Goal: Use online tool/utility: Use online tool/utility

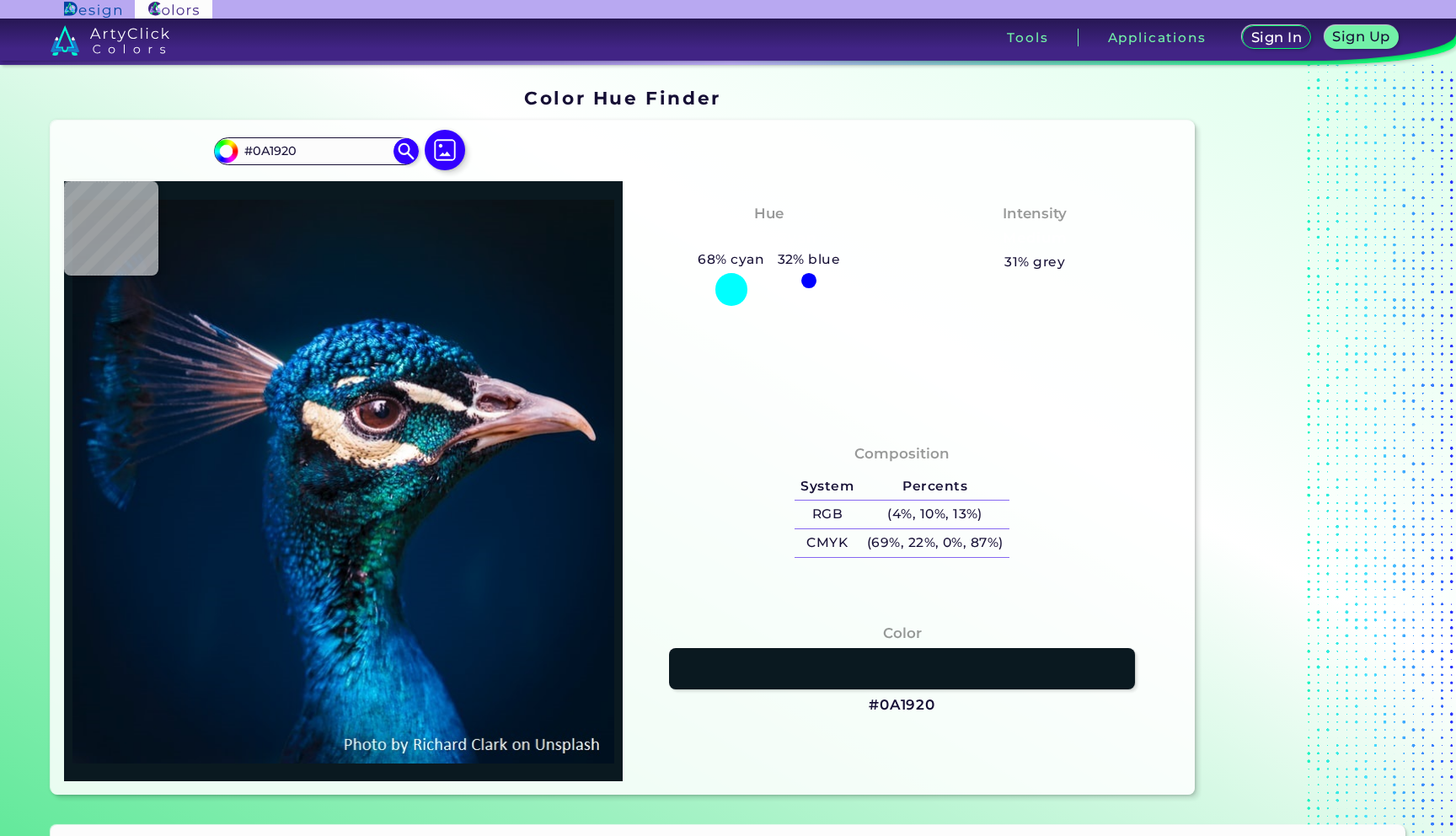
type input "#000000"
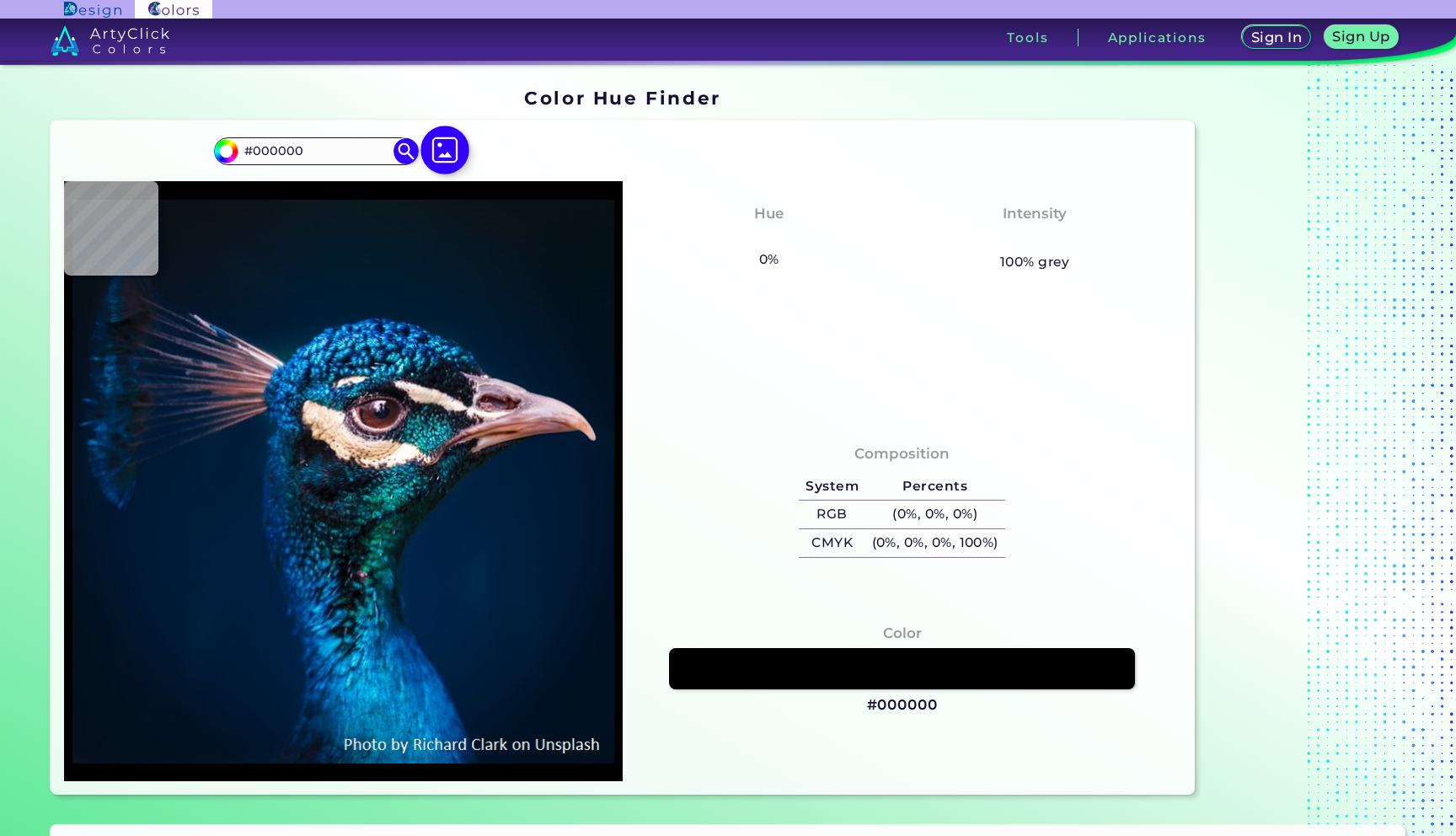
click at [450, 154] on img at bounding box center [445, 150] width 49 height 49
click at [0, 0] on input "file" at bounding box center [0, 0] width 0 height 0
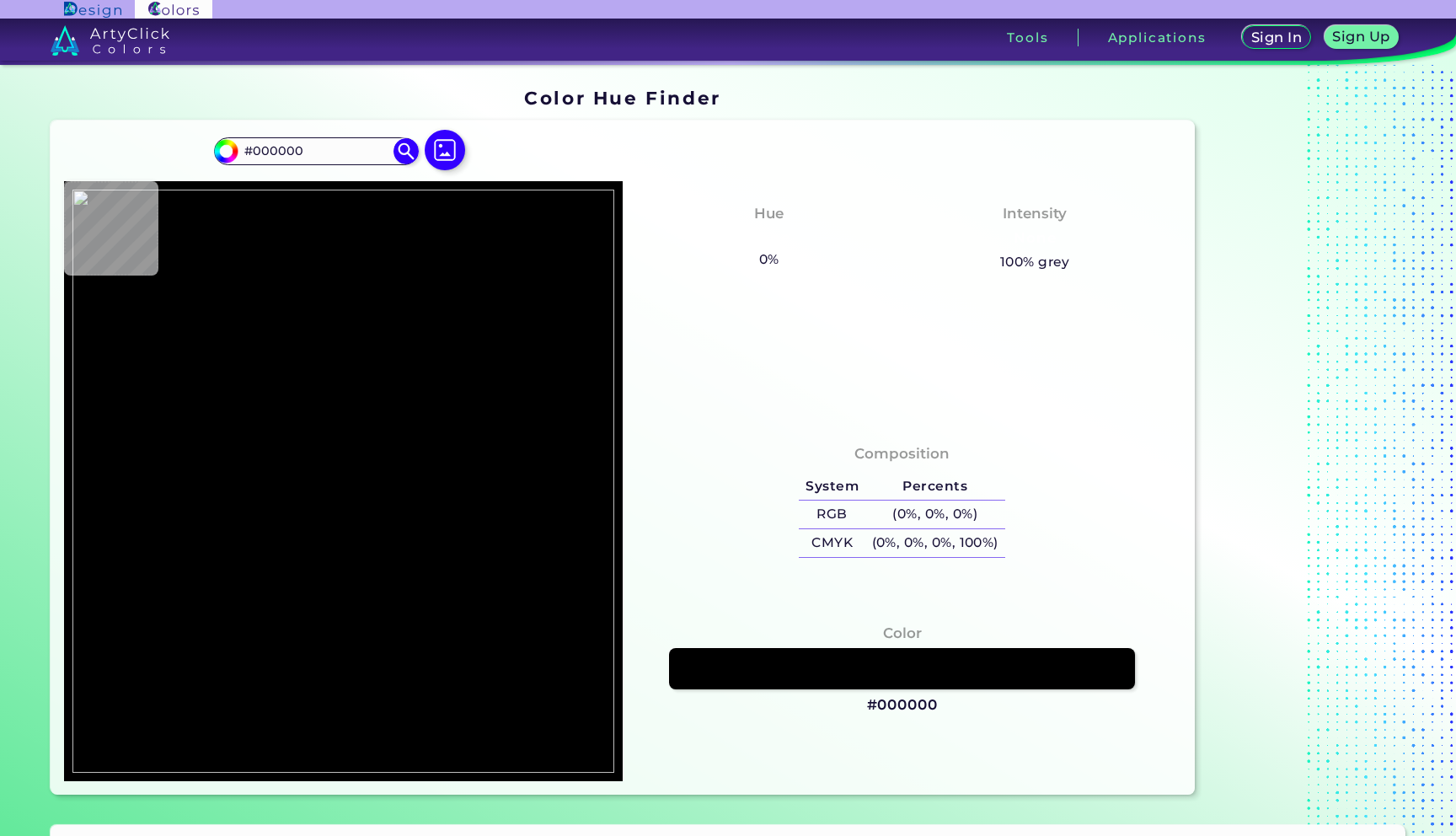
type input "#ffffff"
type input "#FFFFFF"
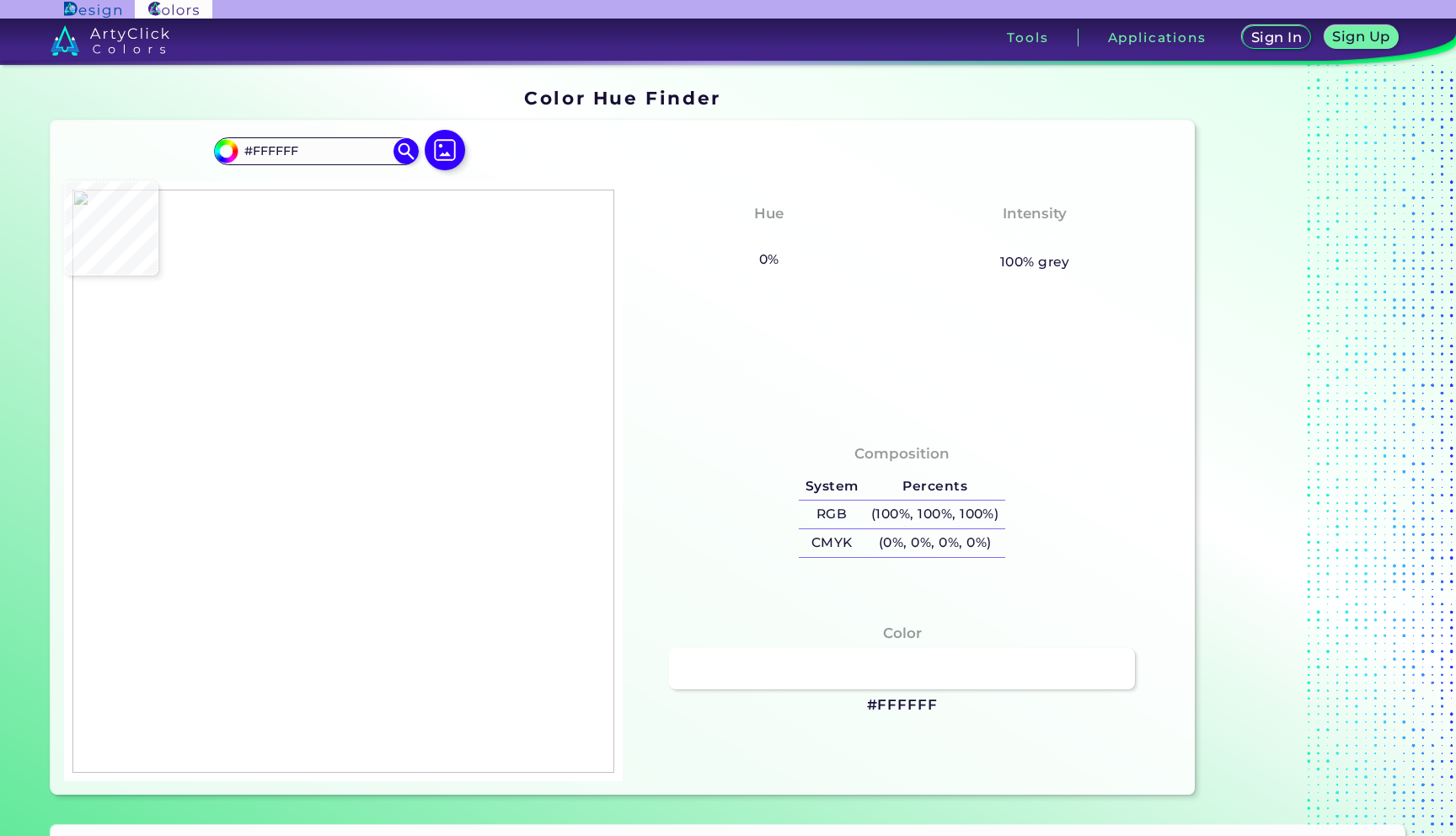
type input "#a9dbf1"
type input "#A9DBF1"
type input "#e4292b"
type input "#E4292B"
type input "#580f10"
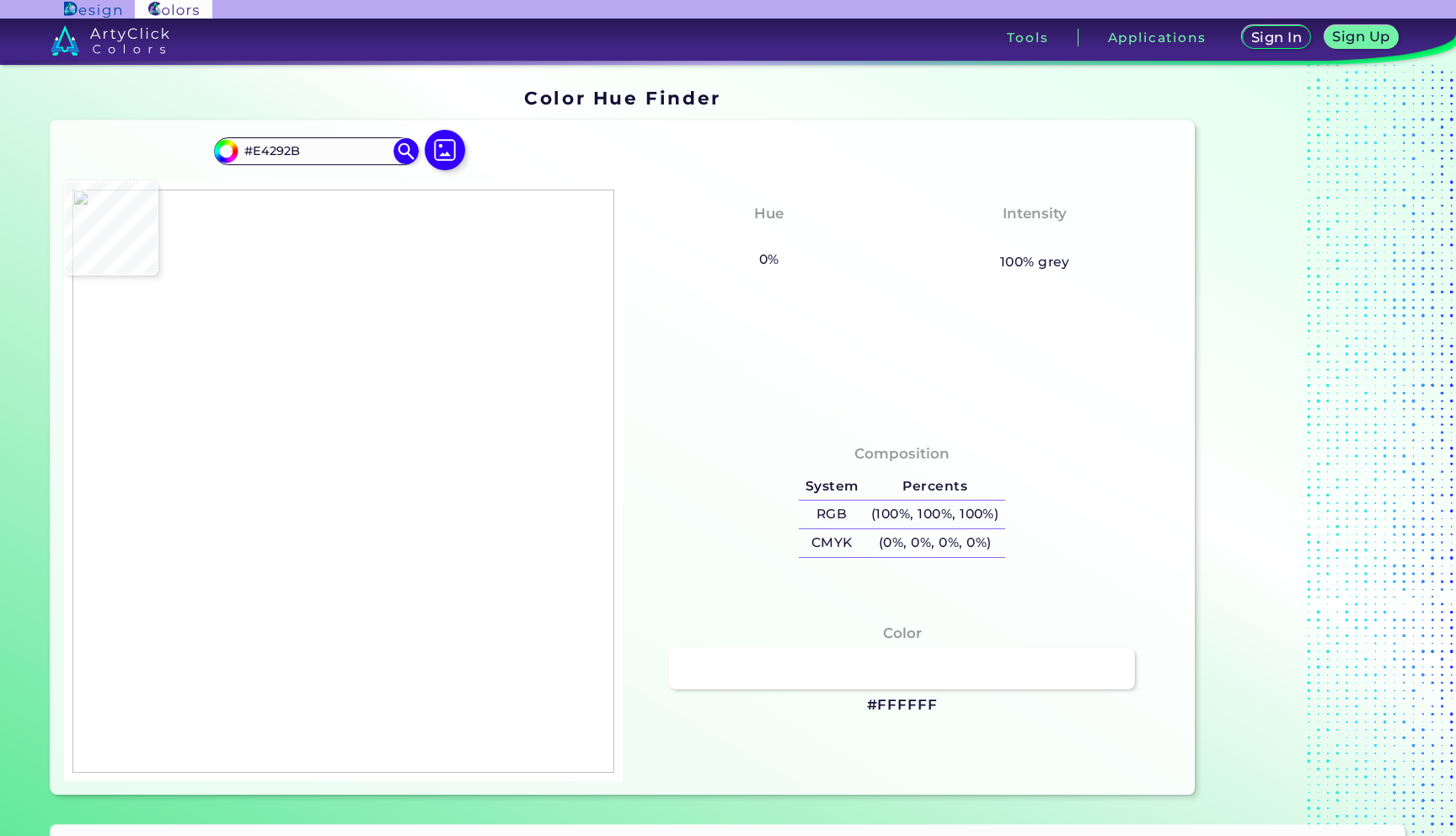
type input "#580F10"
type input "#e4292b"
type input "#E4292B"
type input "#0b0202"
type input "#0B0202"
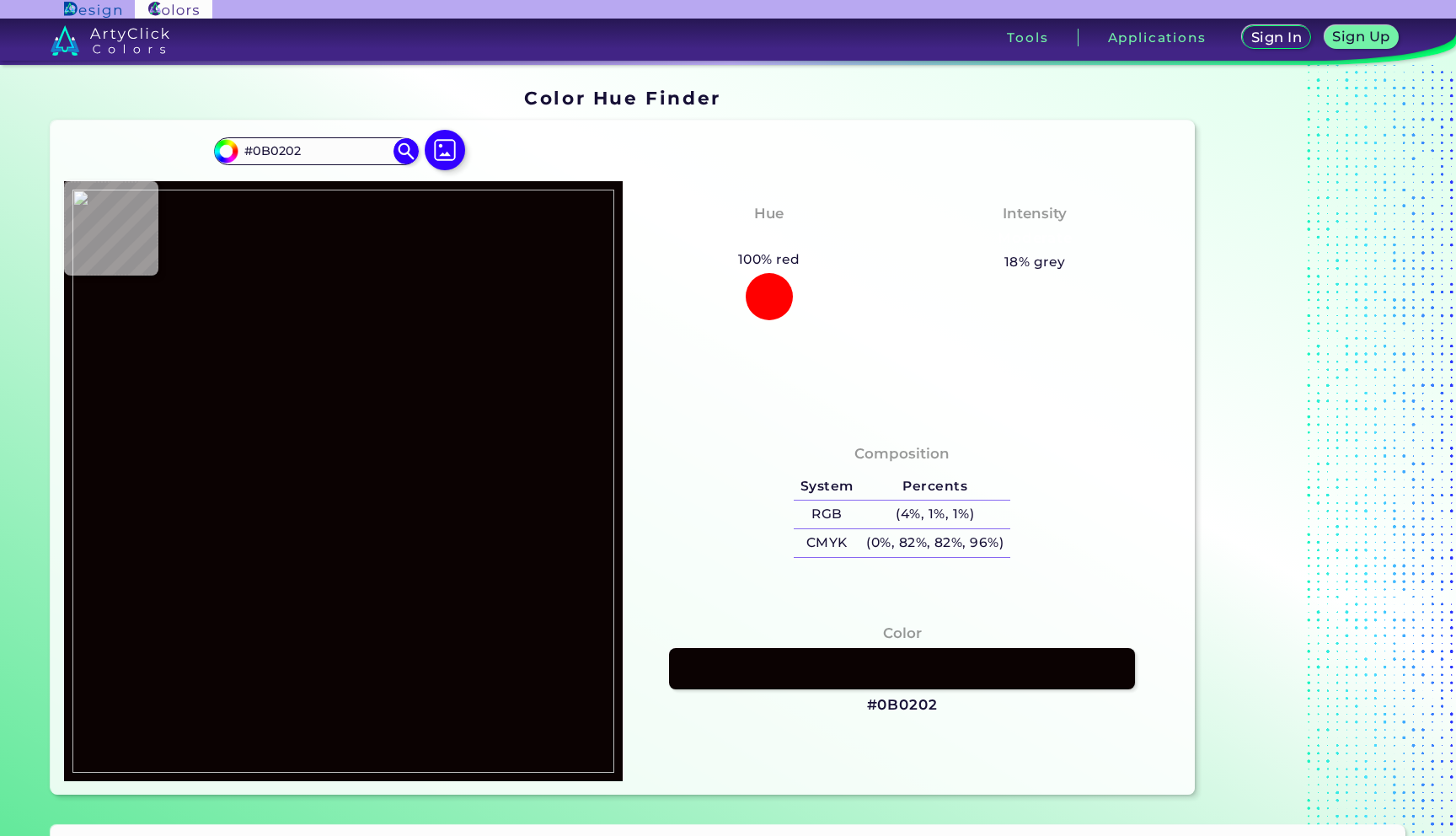
type input "#000000"
type input "#e4292b"
type input "#E4292B"
type input "#000000"
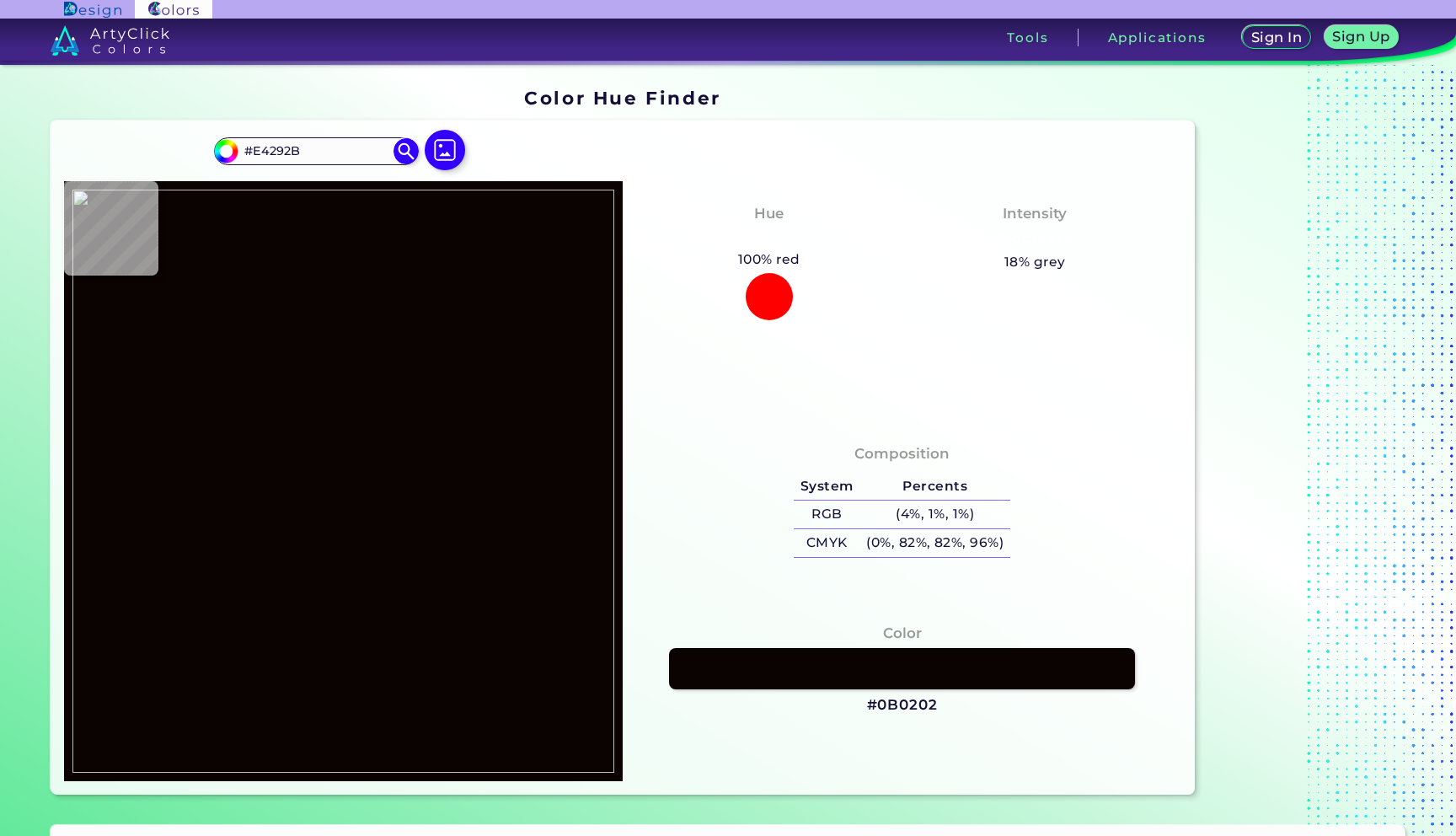
type input "#000000"
type input "#070a0a"
type input "#070A0A"
type input "#92bdcf"
type input "#92BDCF"
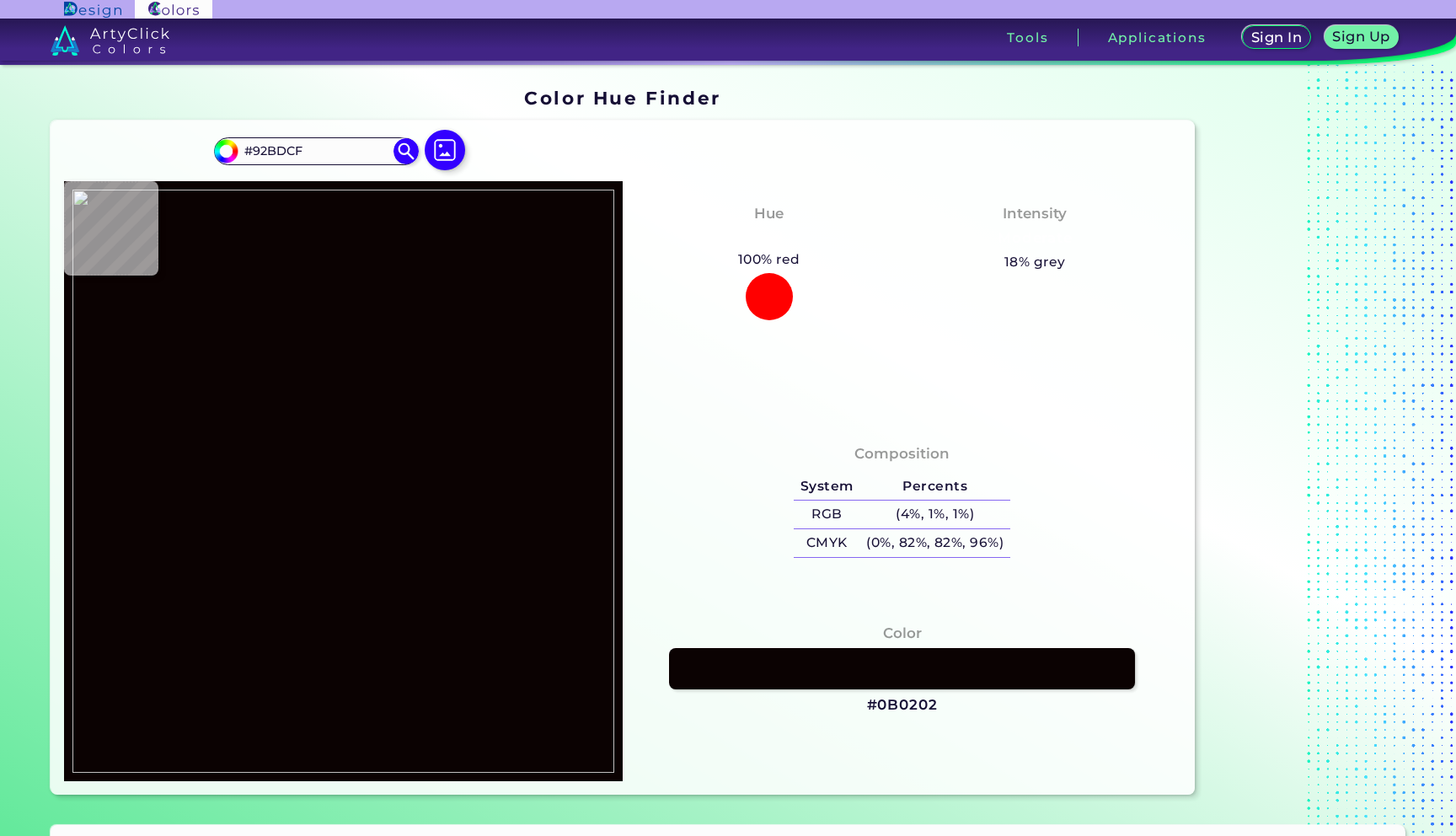
type input "#a4d5eb"
type input "#A4D5EB"
type input "#a9dbf2"
type input "#A9DBF2"
type input "#a9dbf1"
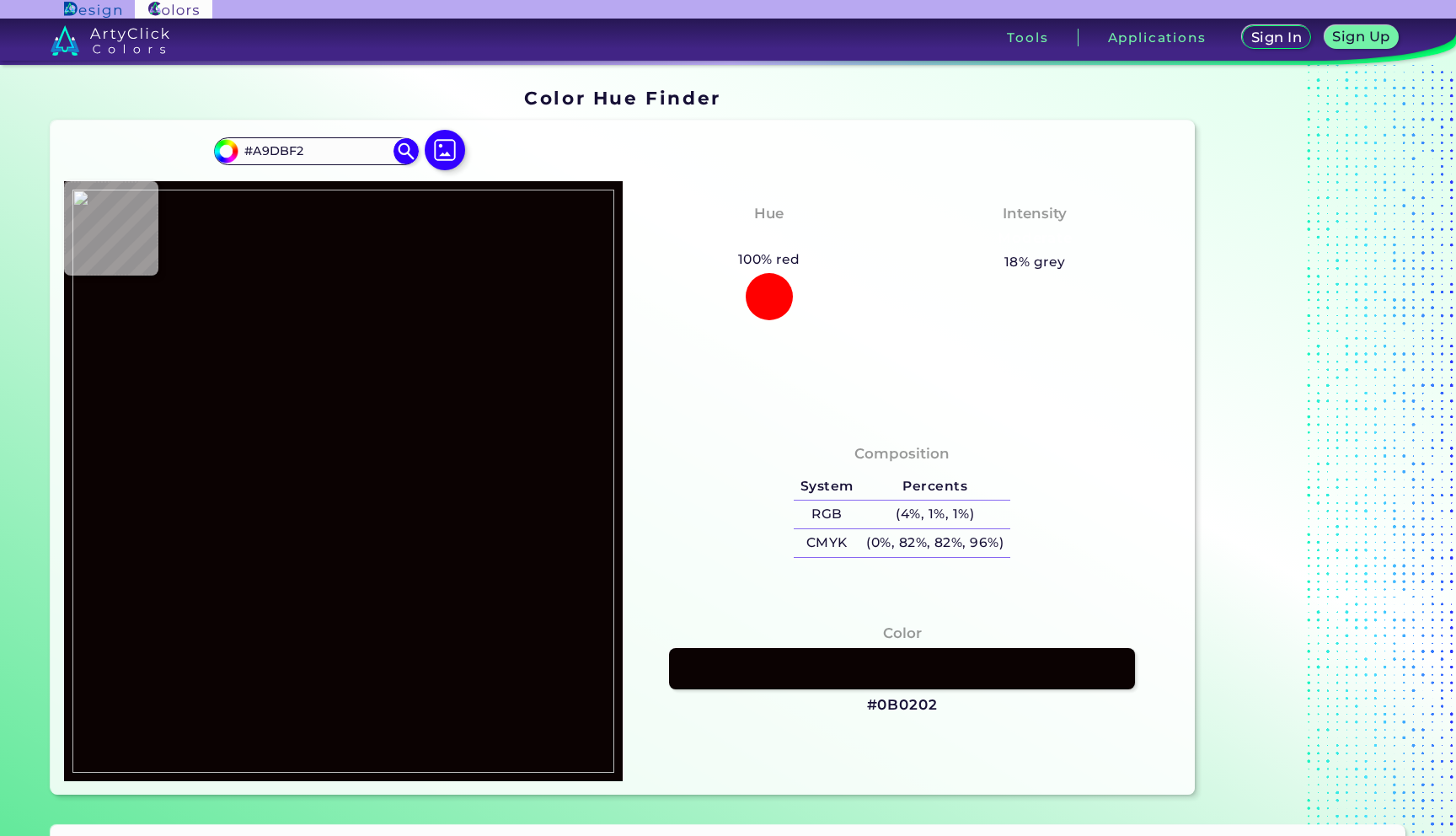
type input "#A9DBF1"
type input "#e5292b"
type input "#E5292B"
type input "#e4292b"
type input "#E4292B"
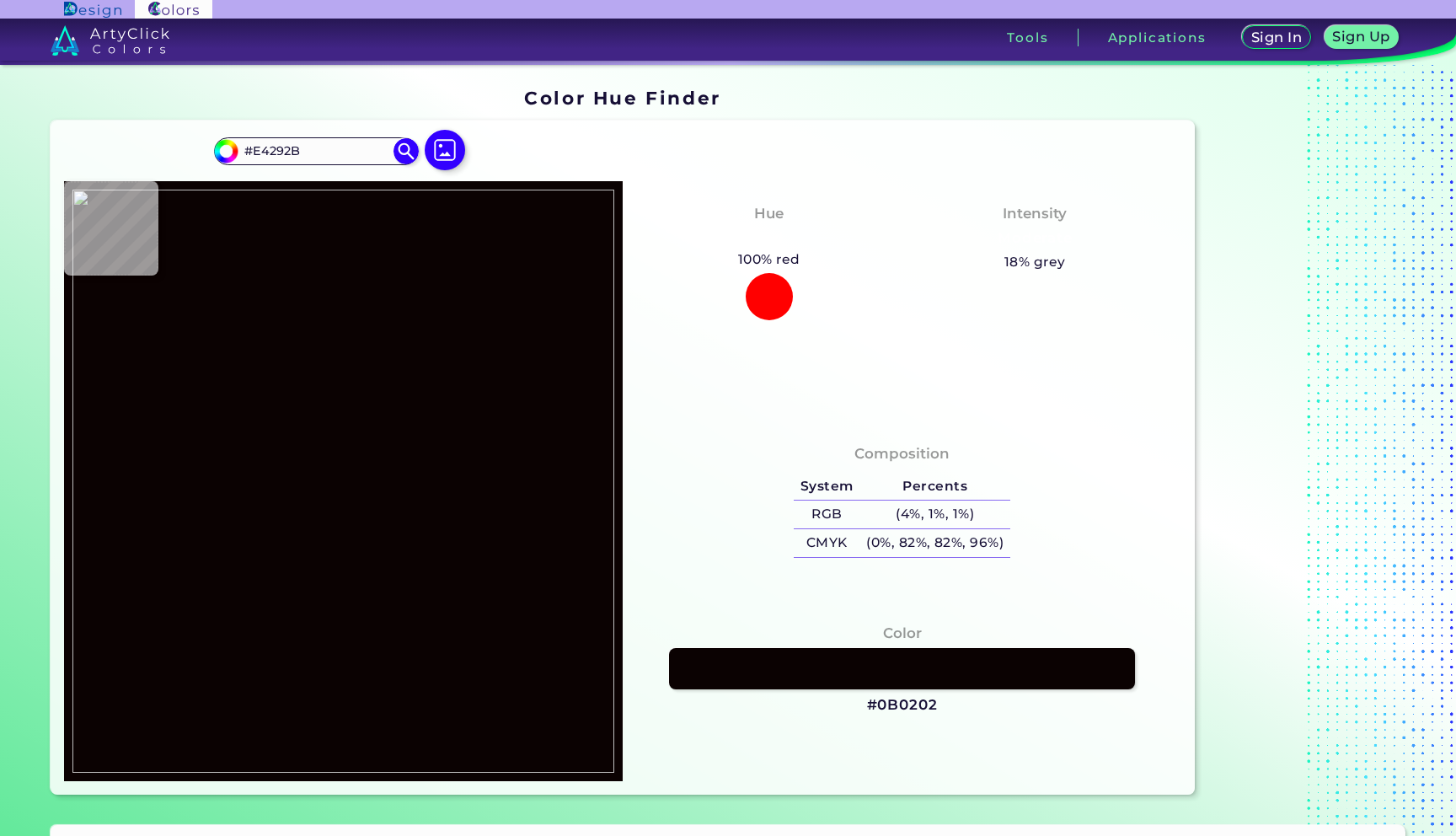
type input "#e5292b"
type input "#E5292B"
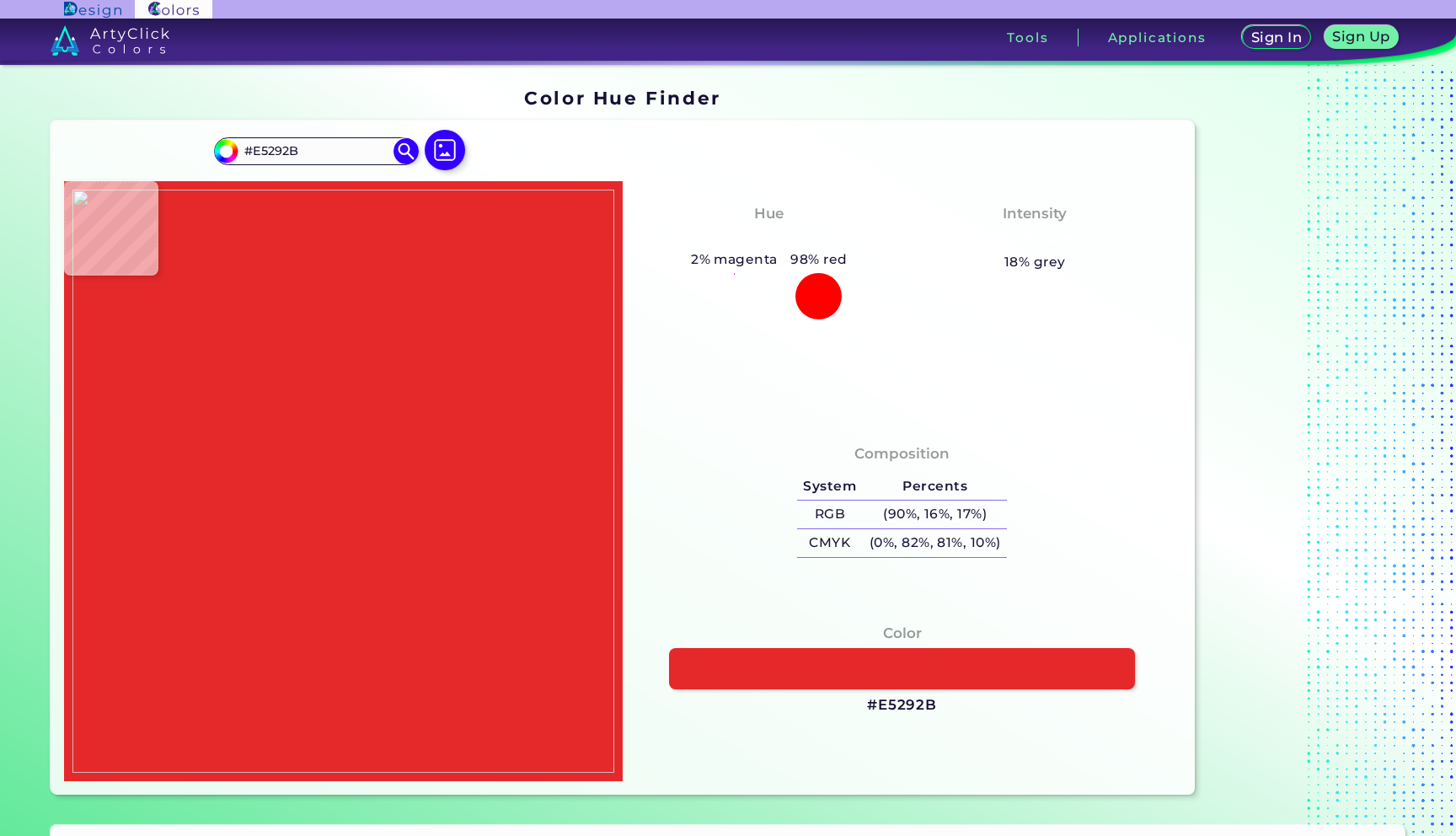
type input "#060101"
type input "#e4292b"
type input "#E4292B"
click at [315, 503] on img at bounding box center [343, 481] width 542 height 584
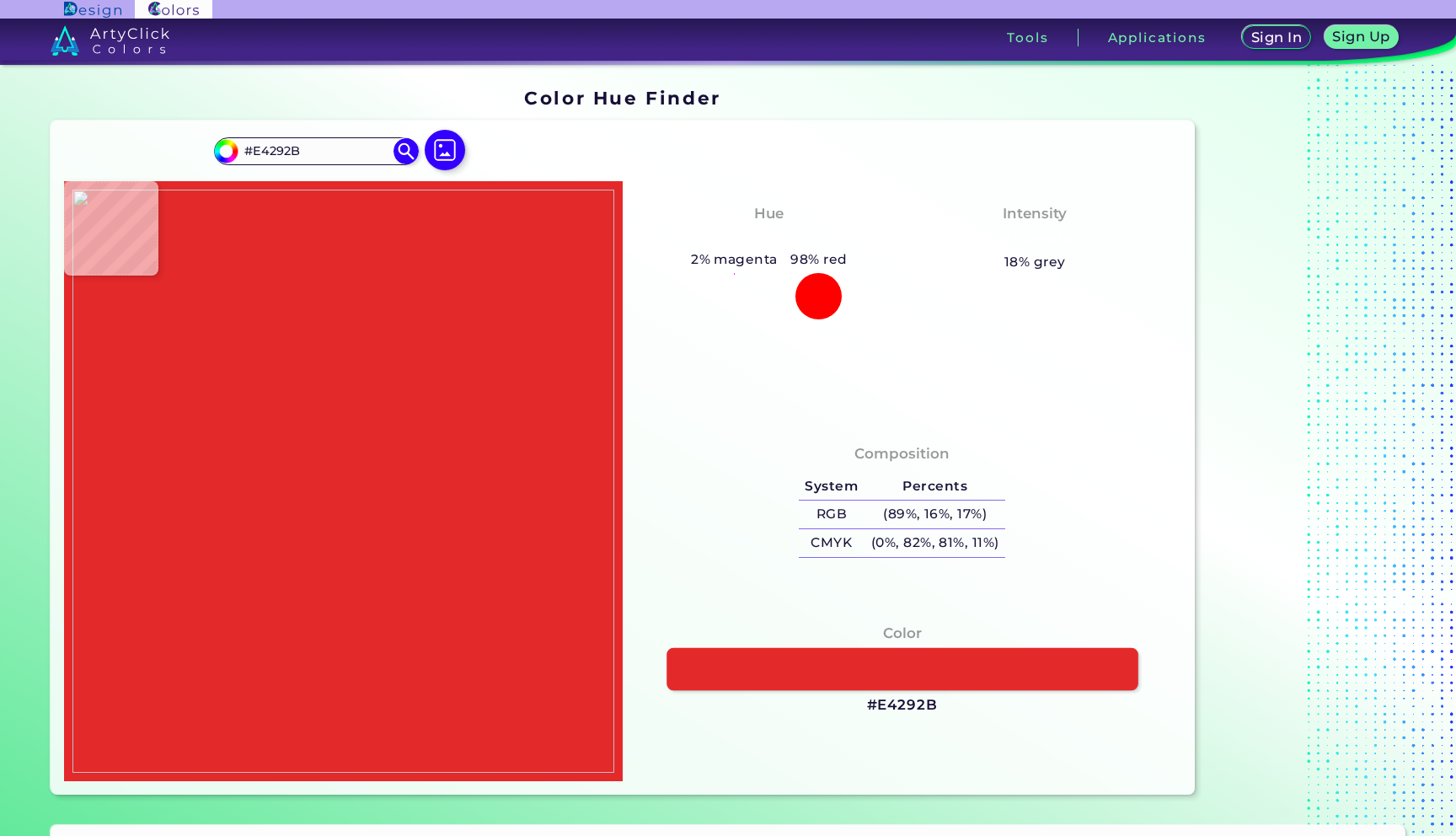
click at [1094, 681] on link at bounding box center [902, 670] width 471 height 43
